Goal: Find specific page/section: Find specific page/section

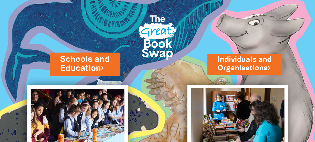
click at [104, 69] on icon at bounding box center [102, 68] width 3 height 9
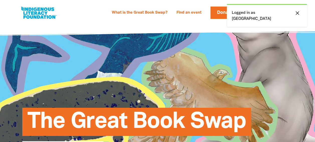
select select "community-library"
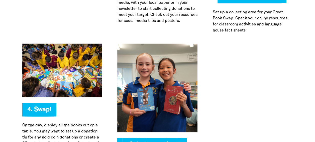
scroll to position [1192, 0]
